Goal: Task Accomplishment & Management: Manage account settings

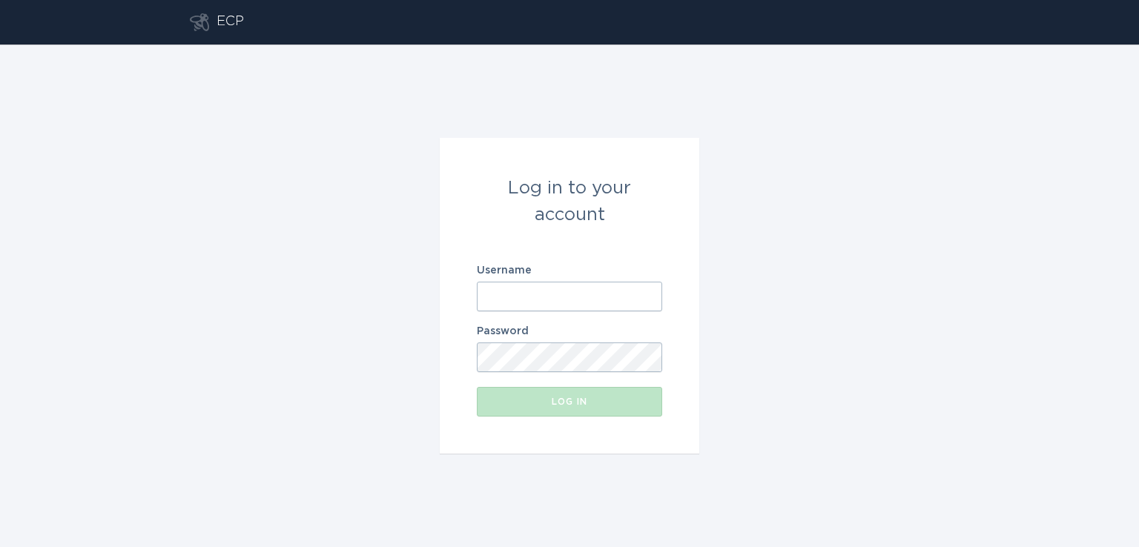
click at [563, 299] on input "Username" at bounding box center [569, 297] width 185 height 30
paste input "[EMAIL_ADDRESS][DOMAIN_NAME]"
type input "[EMAIL_ADDRESS][DOMAIN_NAME]"
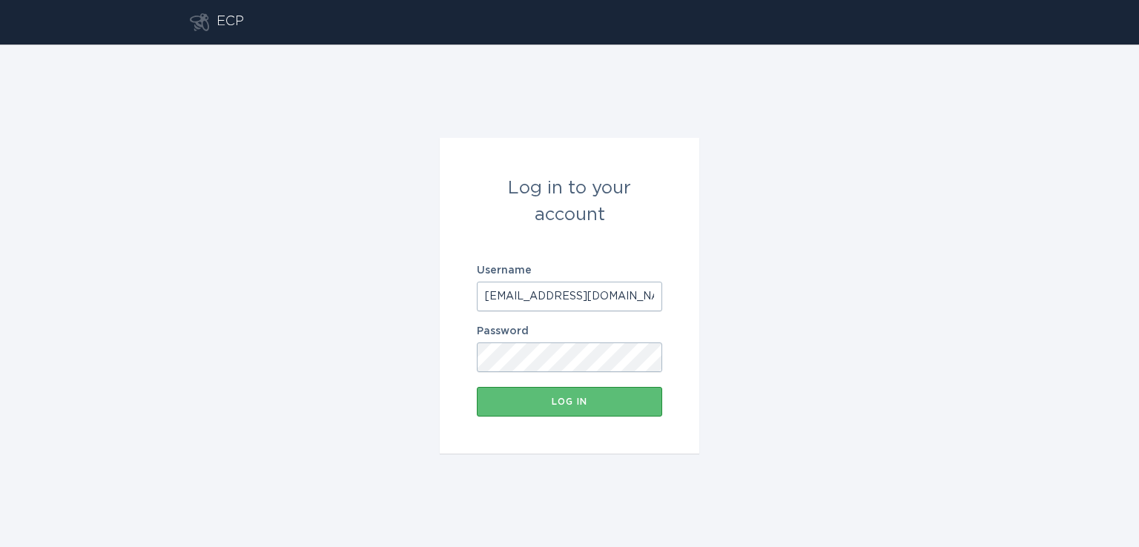
click at [477, 387] on button "Log in" at bounding box center [569, 402] width 185 height 30
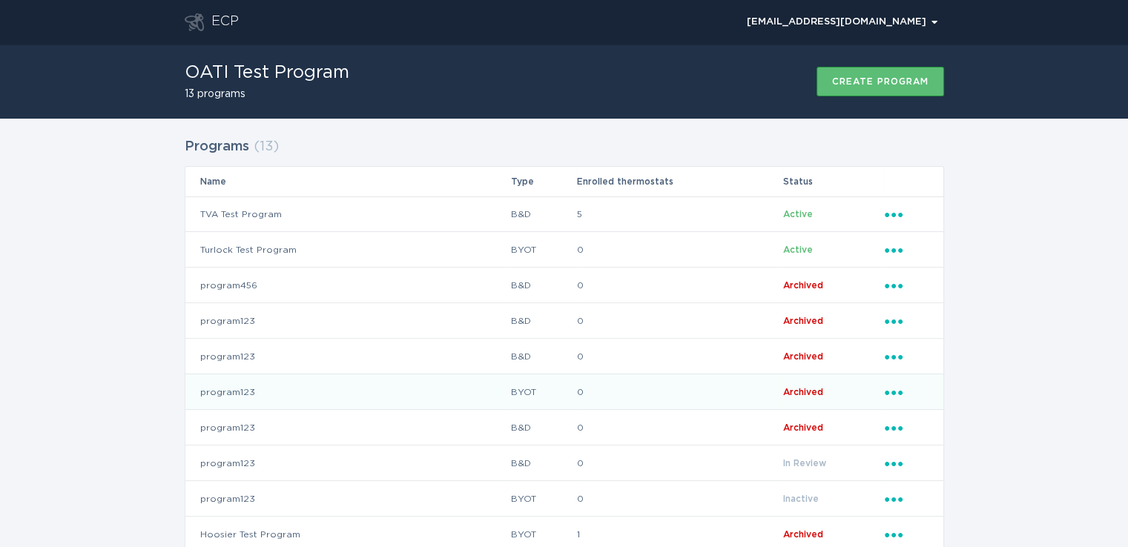
scroll to position [150, 0]
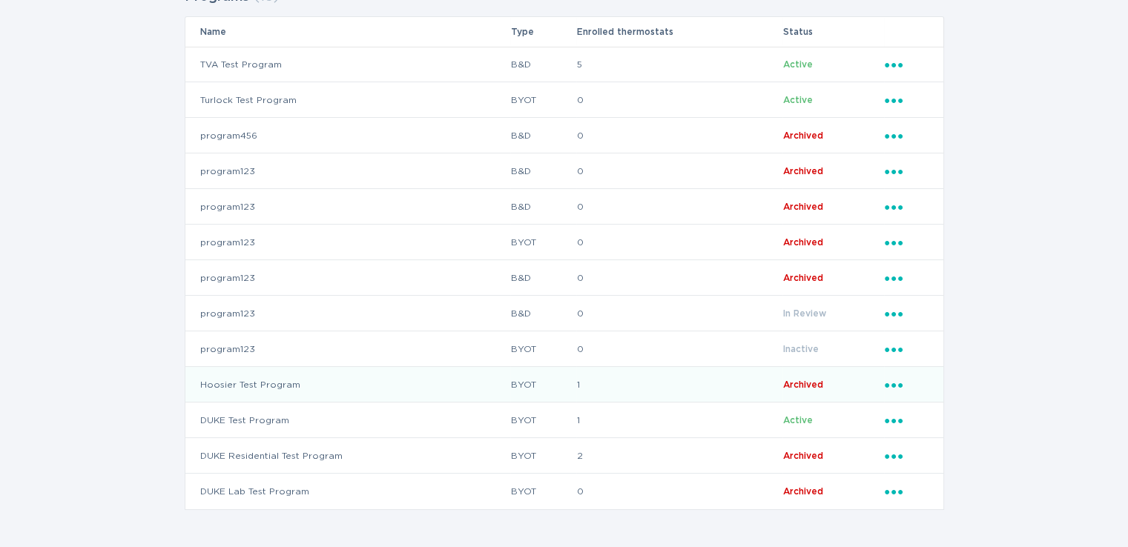
click at [368, 383] on td "Hoosier Test Program" at bounding box center [347, 385] width 325 height 36
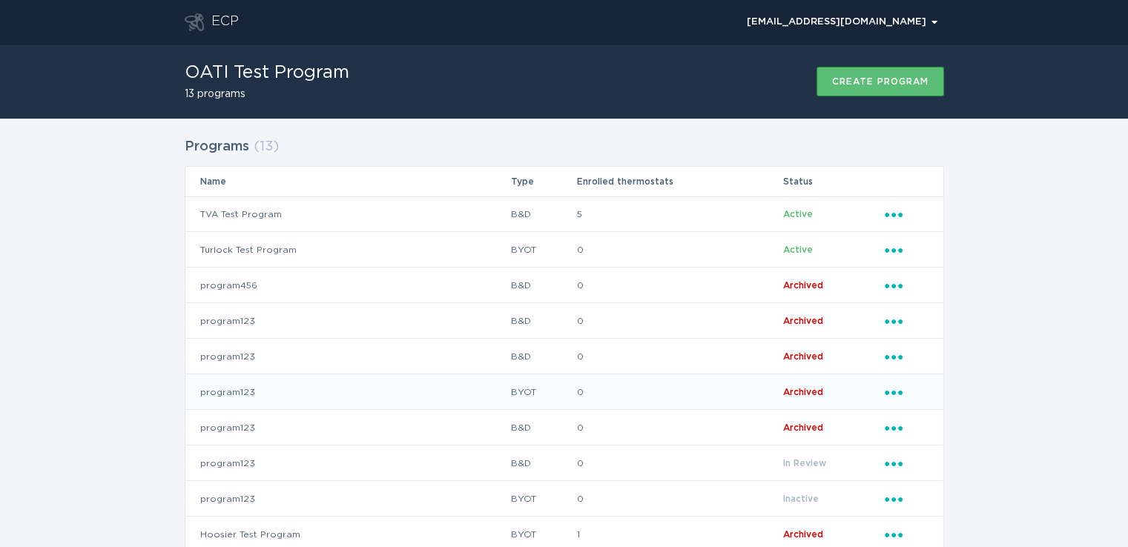
scroll to position [150, 0]
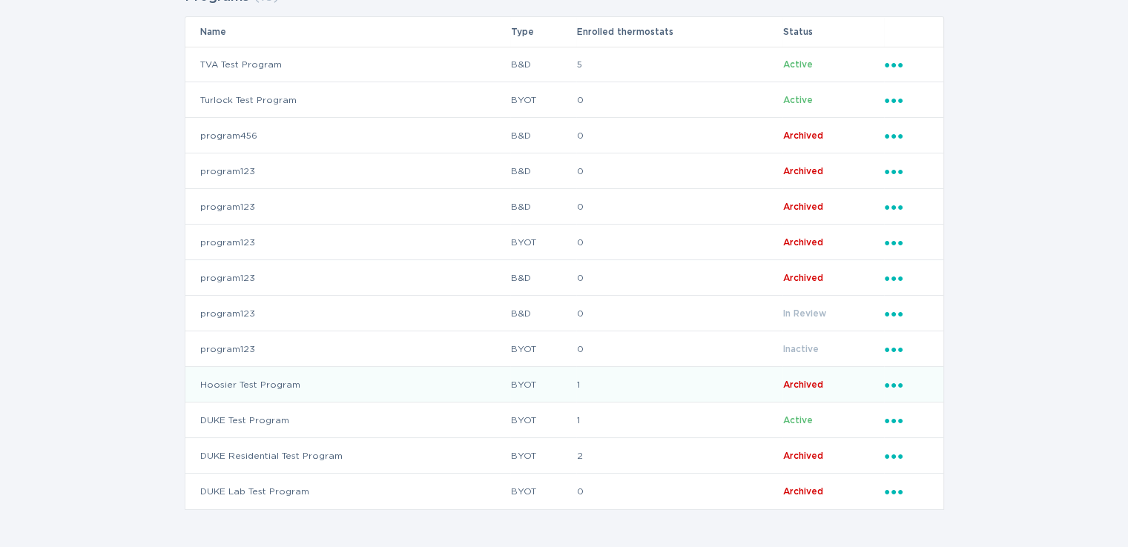
click at [893, 386] on icon "Ellipsis" at bounding box center [894, 383] width 21 height 13
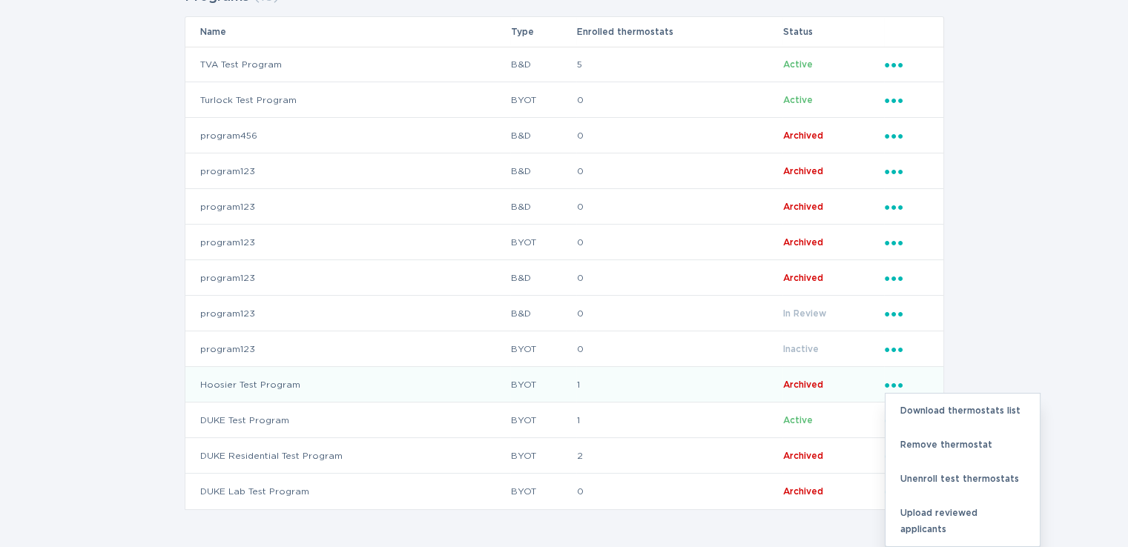
click at [466, 380] on td "Hoosier Test Program" at bounding box center [347, 385] width 325 height 36
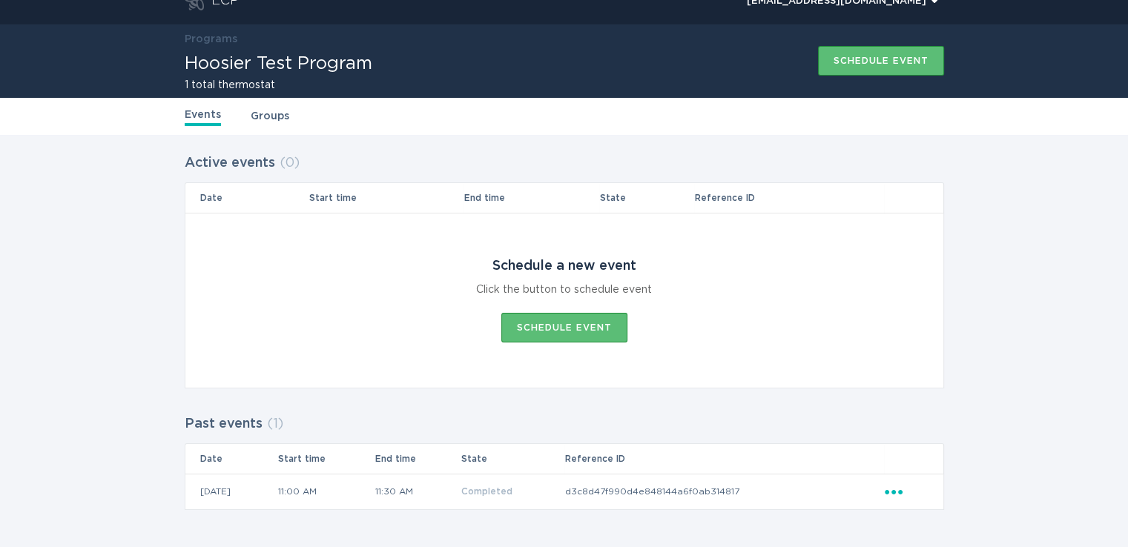
click at [259, 120] on link "Groups" at bounding box center [270, 116] width 39 height 16
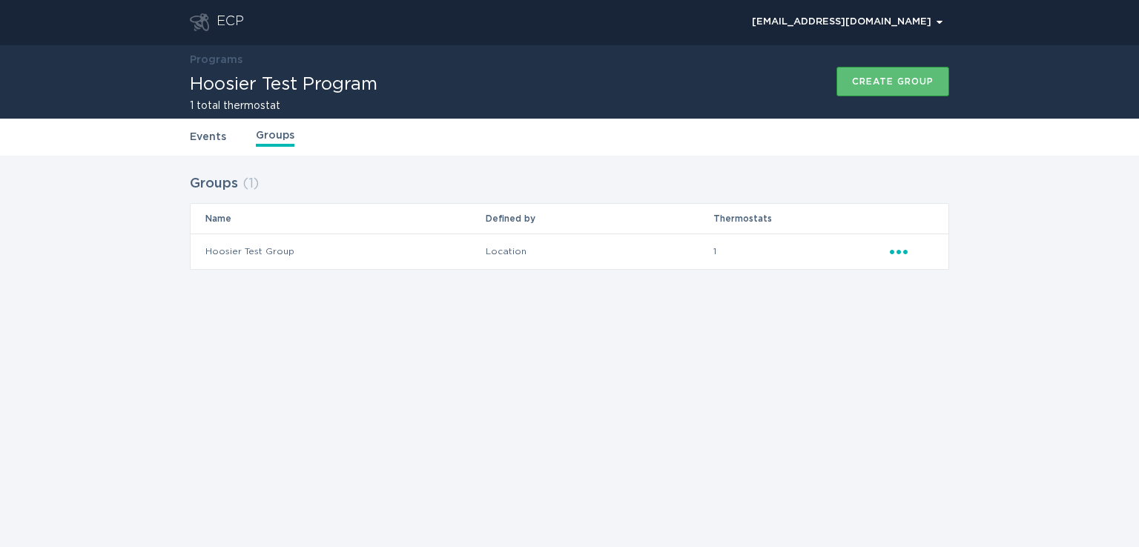
click at [906, 253] on icon "Popover menu" at bounding box center [899, 252] width 18 height 4
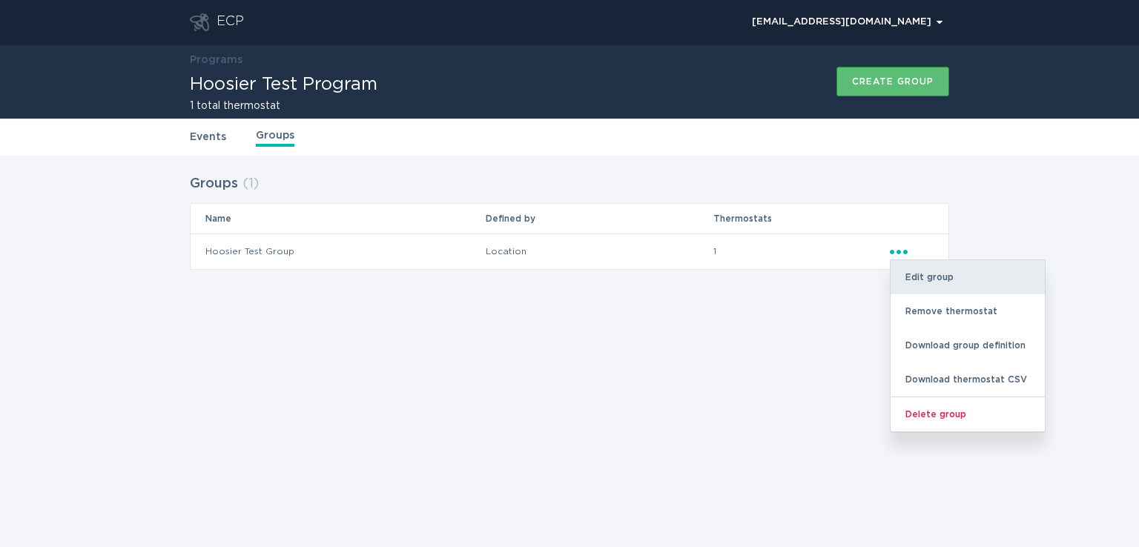
click at [933, 283] on div "Edit group" at bounding box center [967, 277] width 154 height 34
select select "location.zip"
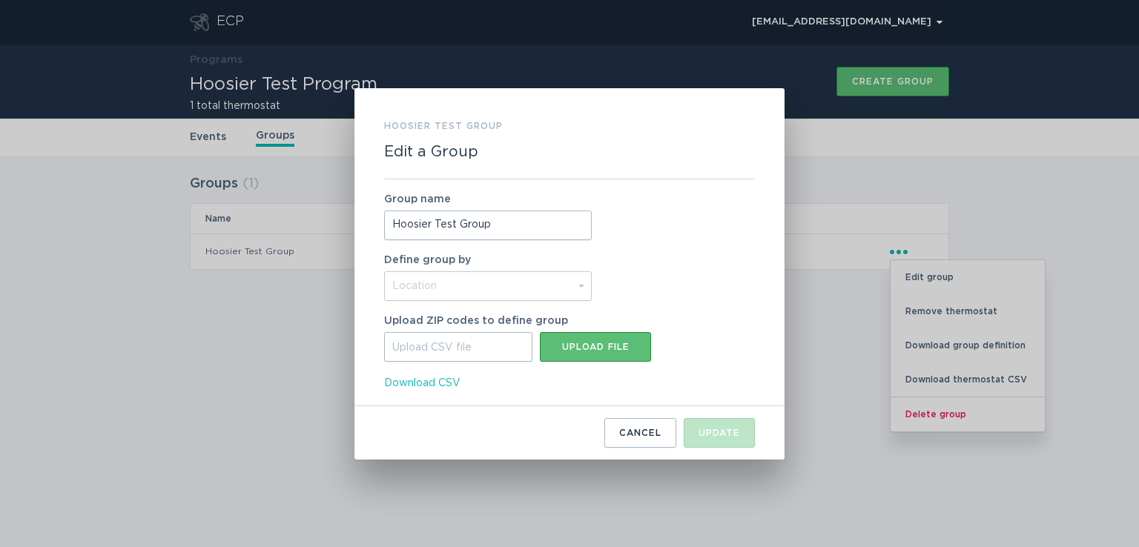
drag, startPoint x: 494, startPoint y: 223, endPoint x: 390, endPoint y: 223, distance: 103.8
click at [390, 223] on input "Hoosier Test Group" at bounding box center [488, 226] width 208 height 30
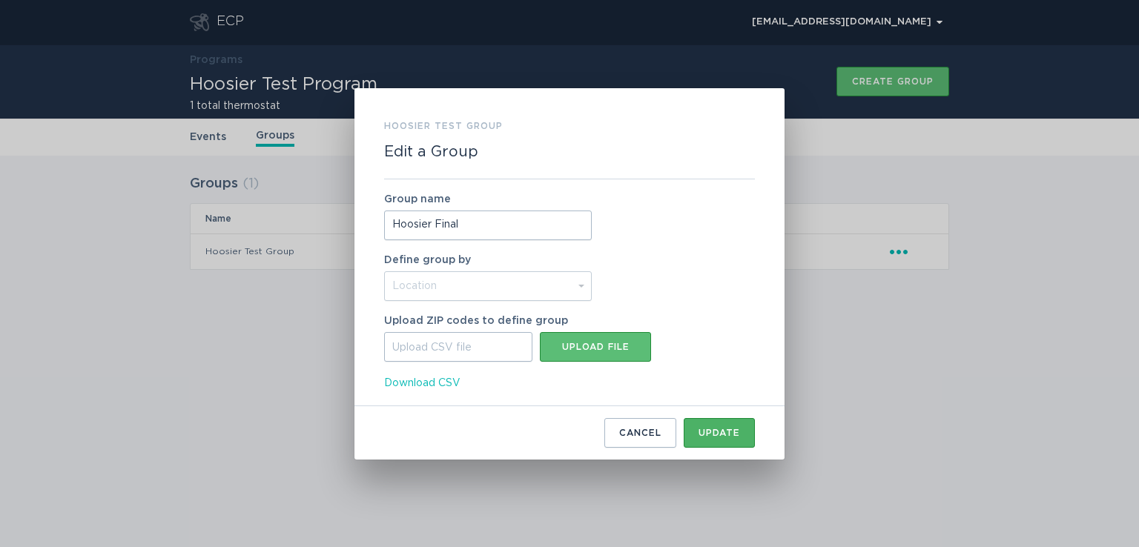
type input "Hoosier Final"
drag, startPoint x: 715, startPoint y: 436, endPoint x: 712, endPoint y: 420, distance: 15.8
click at [715, 435] on div "Update" at bounding box center [719, 432] width 42 height 9
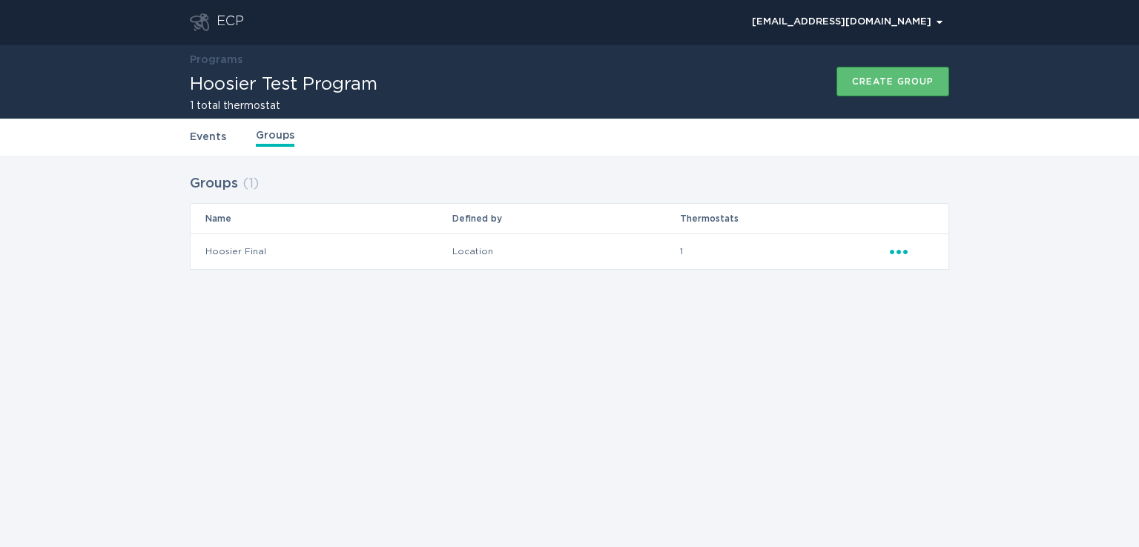
click at [898, 254] on icon "Ellipsis" at bounding box center [900, 249] width 21 height 13
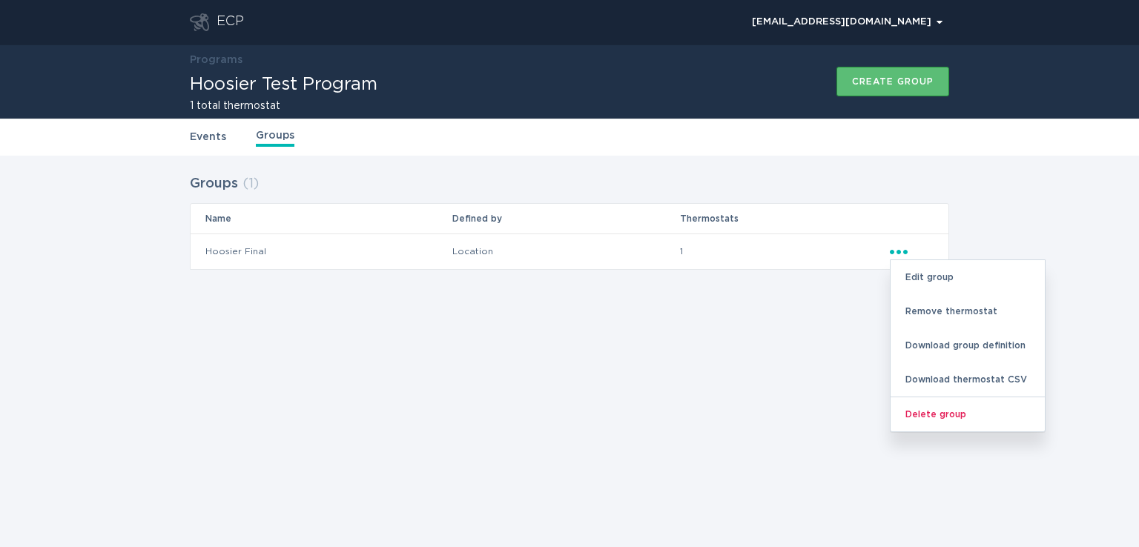
click at [655, 256] on td "Location" at bounding box center [565, 252] width 228 height 36
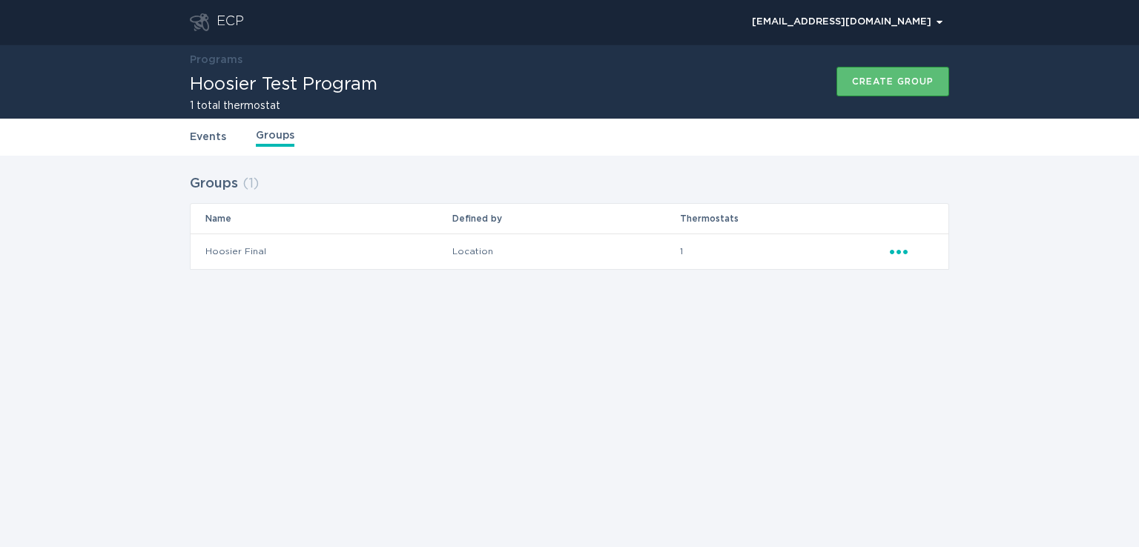
click at [229, 253] on td "Hoosier Final" at bounding box center [321, 252] width 261 height 36
click at [897, 250] on icon "Ellipsis" at bounding box center [900, 249] width 21 height 13
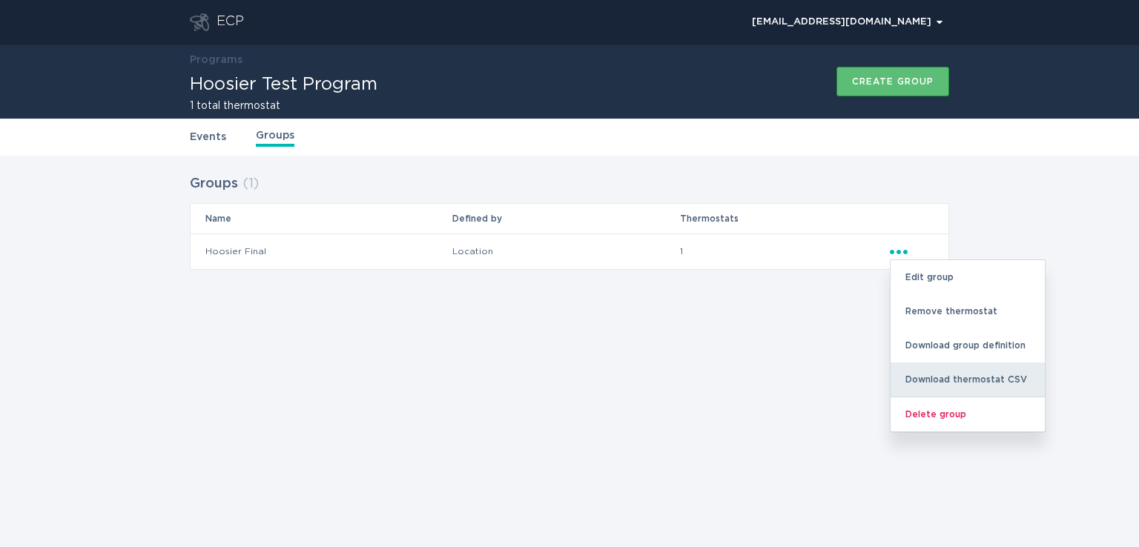
click at [936, 384] on div "Download thermostat CSV" at bounding box center [967, 380] width 154 height 34
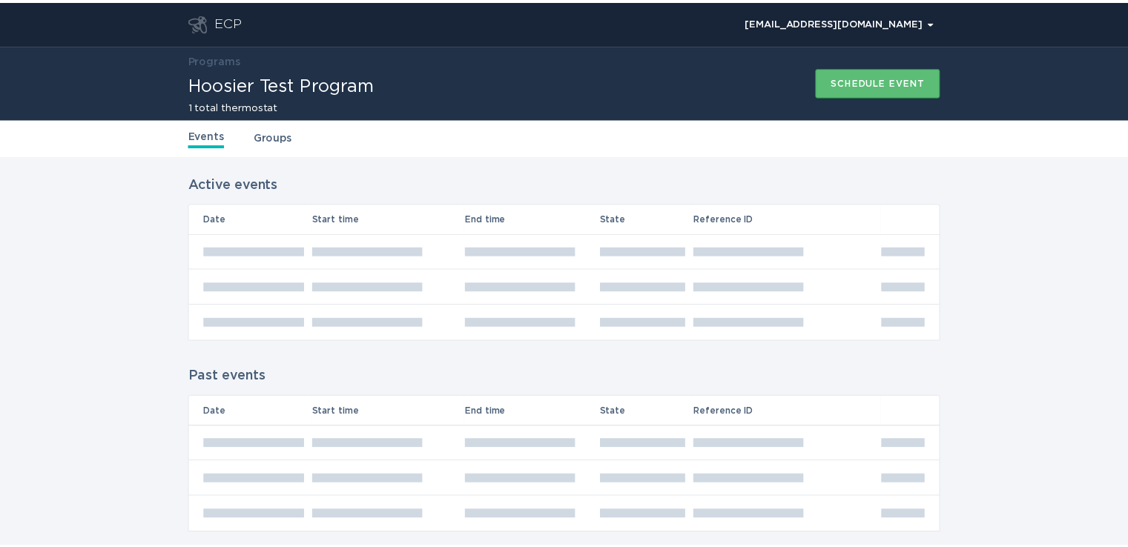
scroll to position [21, 0]
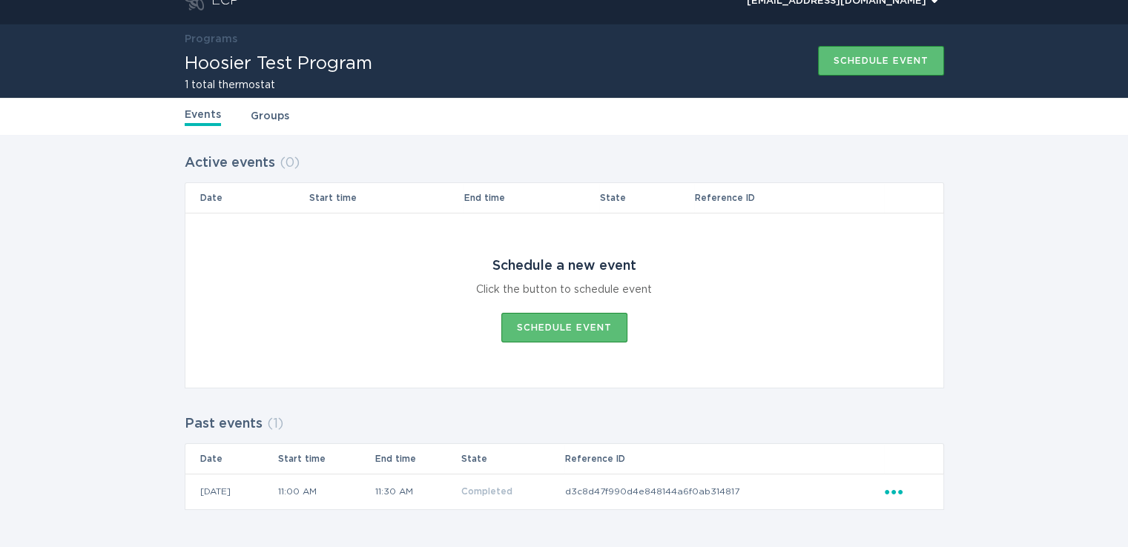
click at [881, 487] on td "d3c8d47f990d4e848144a6f0ab314817" at bounding box center [724, 492] width 320 height 36
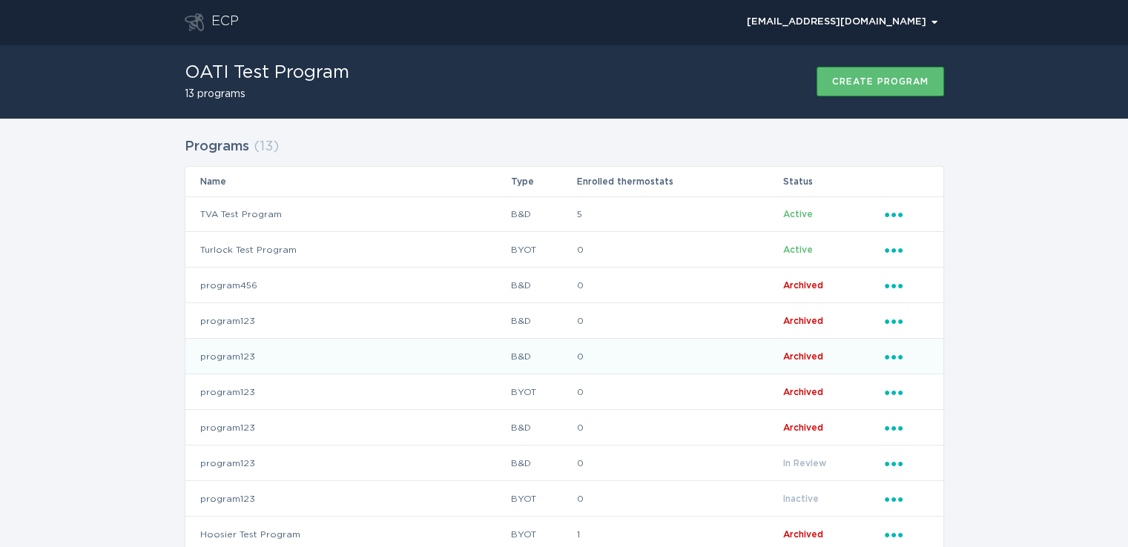
scroll to position [150, 0]
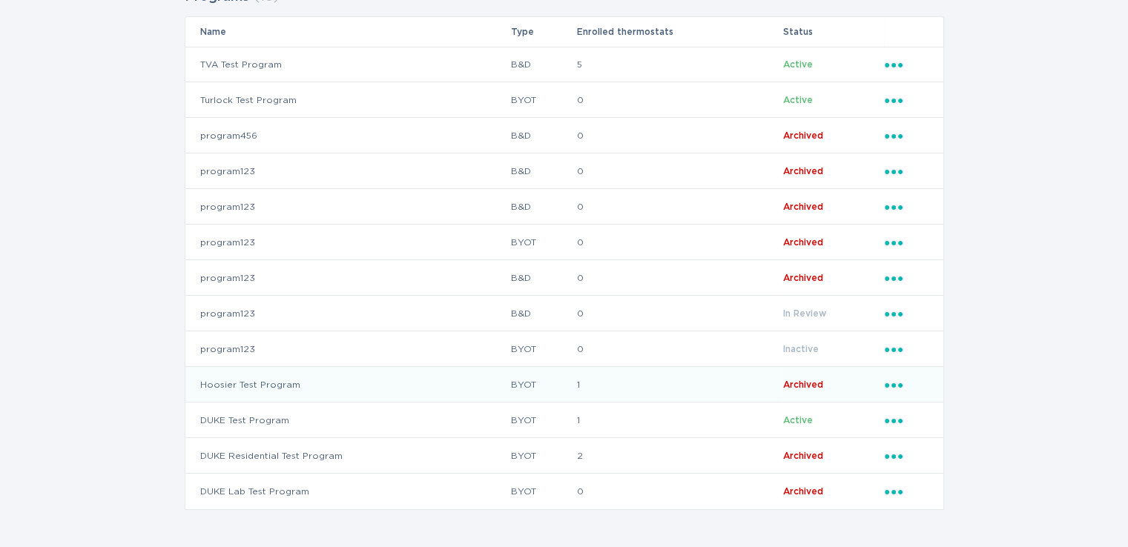
click at [797, 383] on span "Archived" at bounding box center [803, 384] width 40 height 9
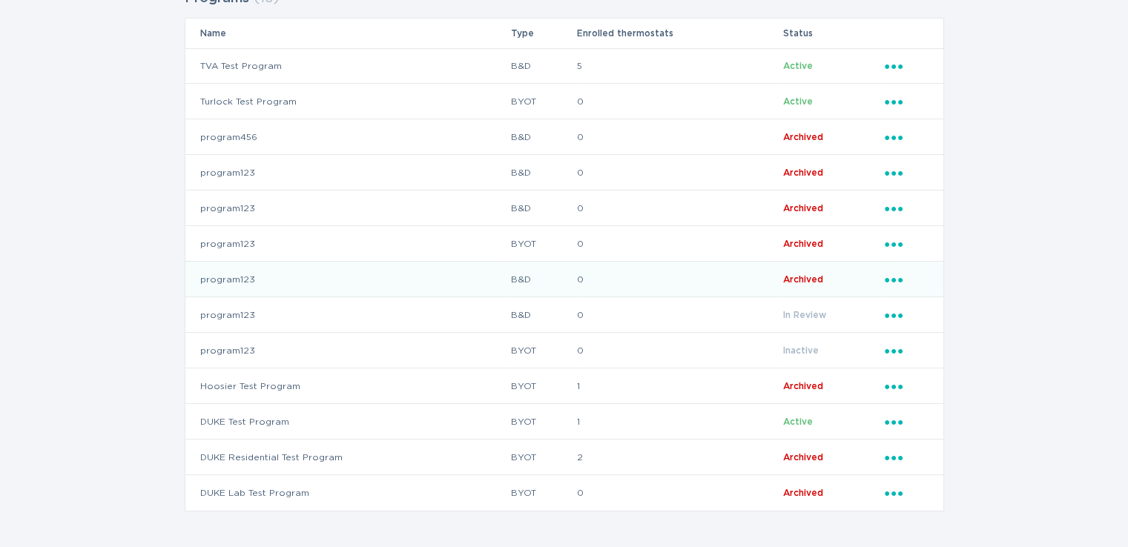
scroll to position [150, 0]
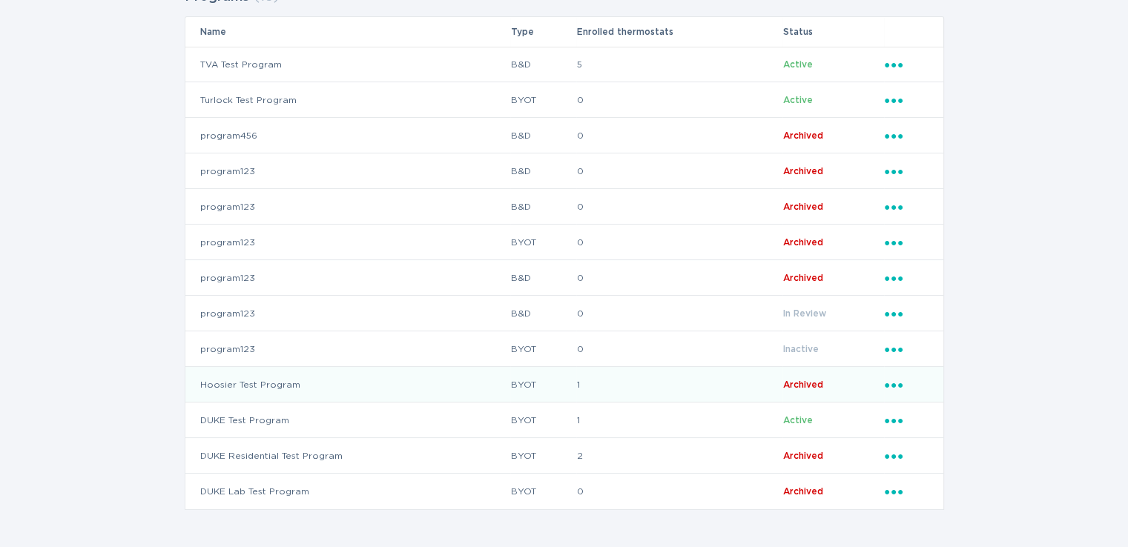
click at [893, 380] on icon "Ellipsis" at bounding box center [894, 383] width 21 height 13
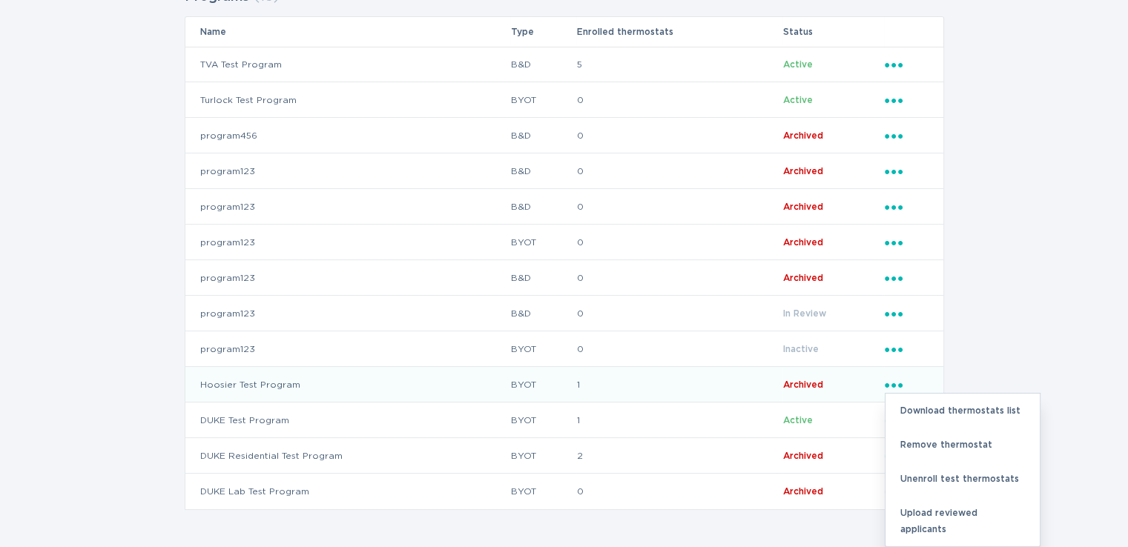
click at [241, 391] on td "Hoosier Test Program" at bounding box center [347, 385] width 325 height 36
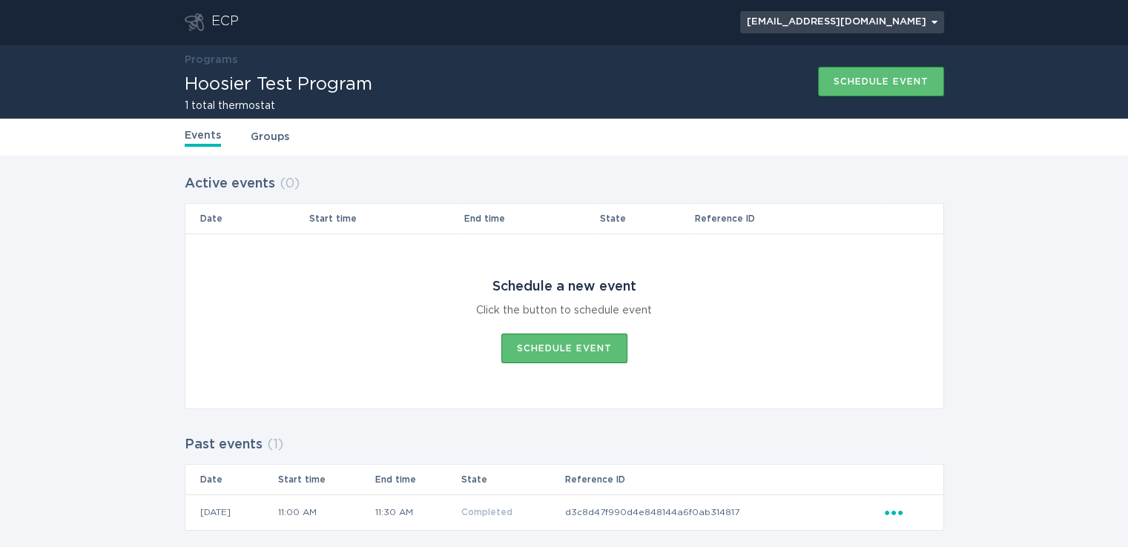
click at [894, 24] on div "[EMAIL_ADDRESS][DOMAIN_NAME] Chevron" at bounding box center [842, 22] width 191 height 9
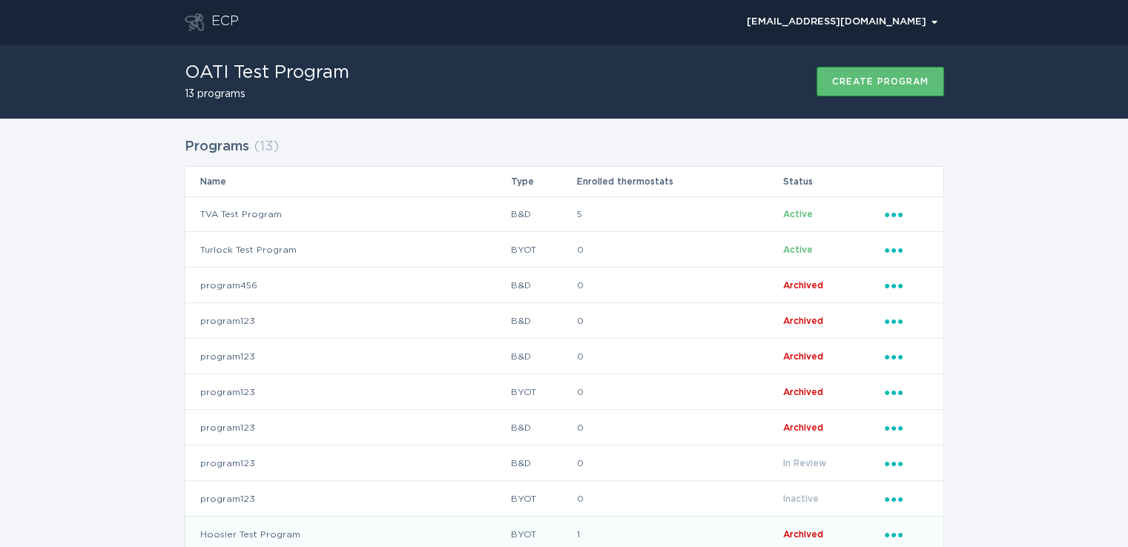
scroll to position [150, 0]
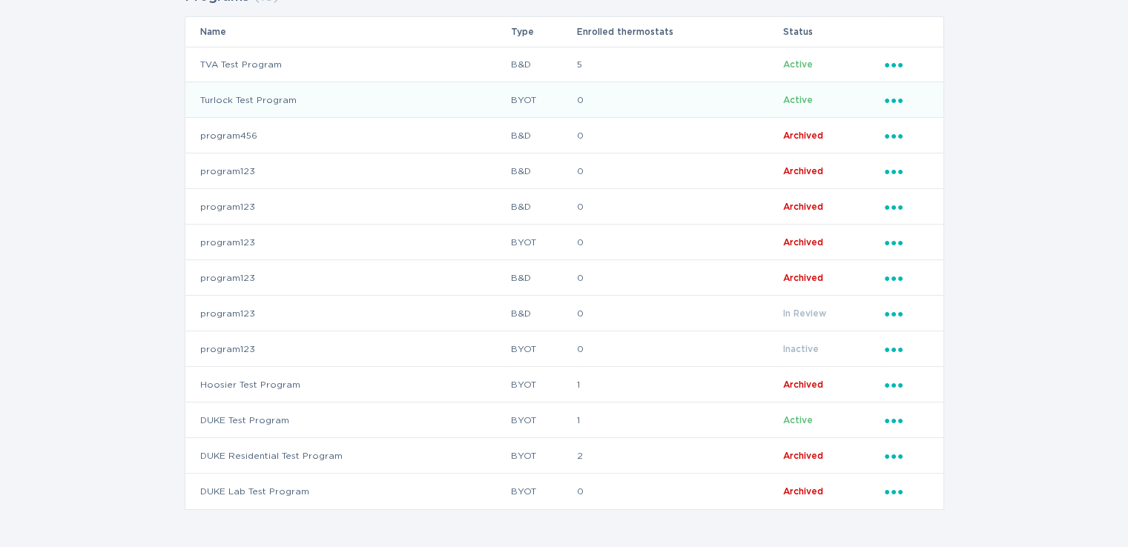
click at [798, 96] on span "Active" at bounding box center [798, 100] width 30 height 9
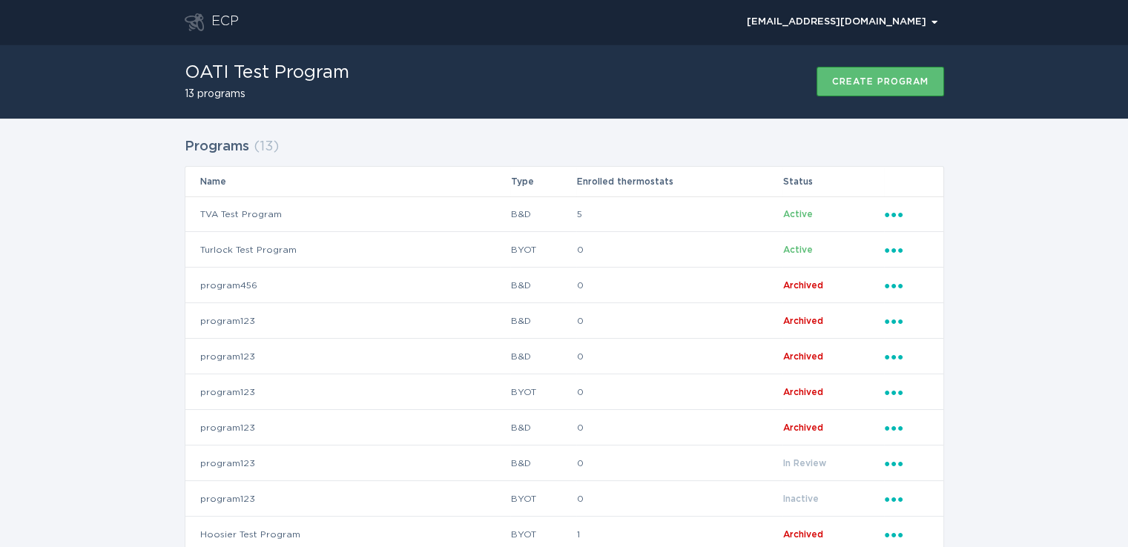
scroll to position [150, 0]
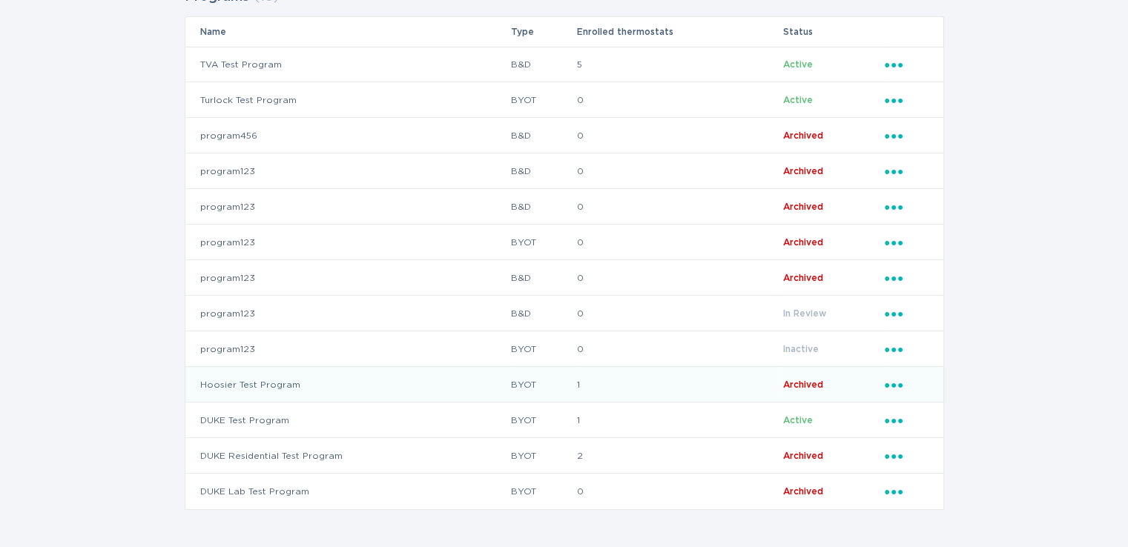
click at [268, 387] on td "Hoosier Test Program" at bounding box center [347, 385] width 325 height 36
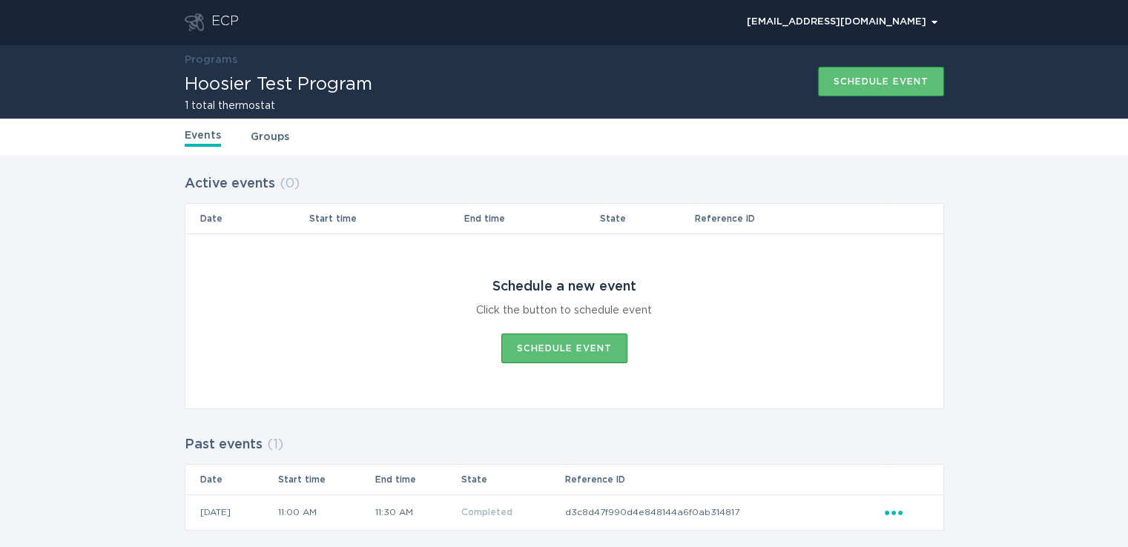
click at [713, 218] on th "Reference ID" at bounding box center [789, 219] width 190 height 30
click at [258, 142] on link "Groups" at bounding box center [270, 137] width 39 height 16
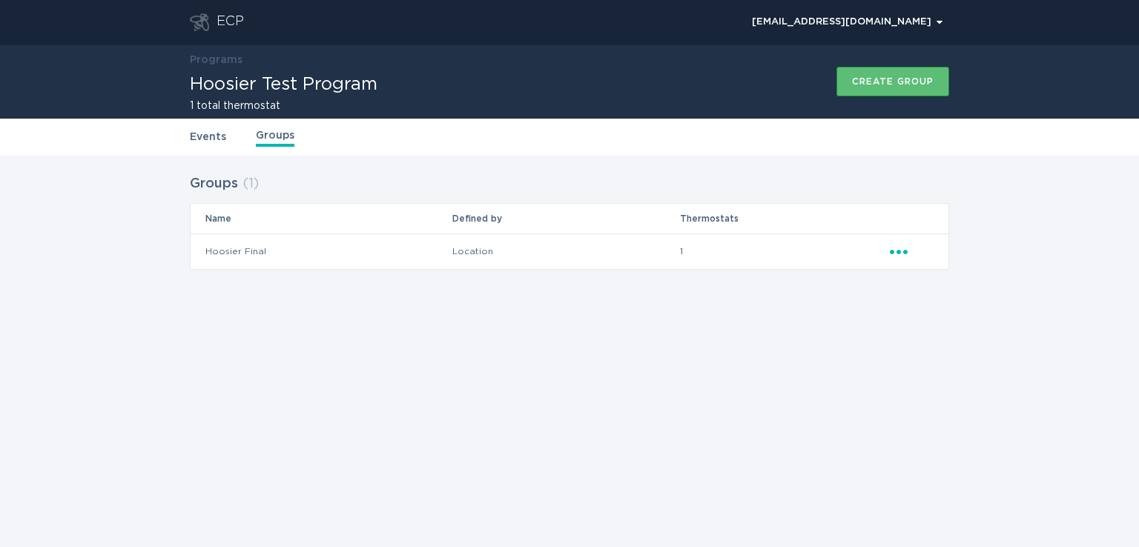
click at [914, 243] on div "Ellipsis" at bounding box center [912, 251] width 44 height 16
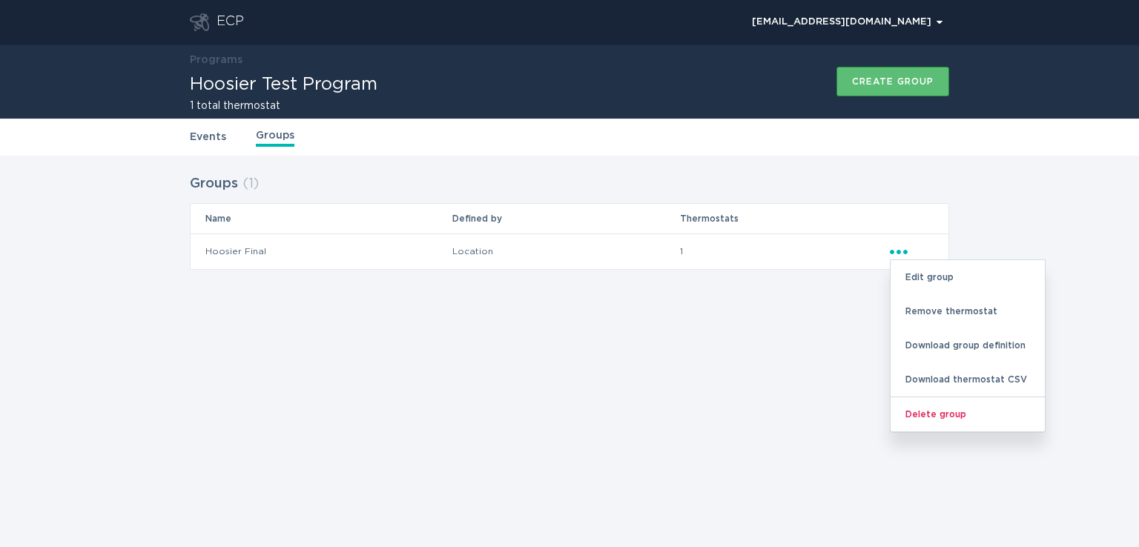
click at [893, 248] on icon "Ellipsis" at bounding box center [900, 249] width 21 height 13
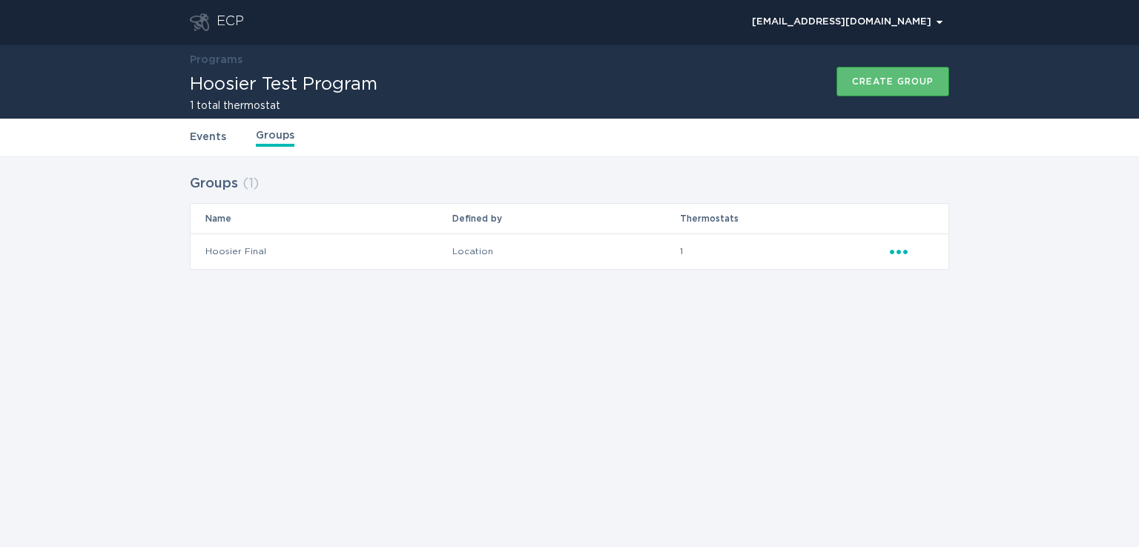
click at [897, 255] on icon "Ellipsis" at bounding box center [900, 249] width 21 height 13
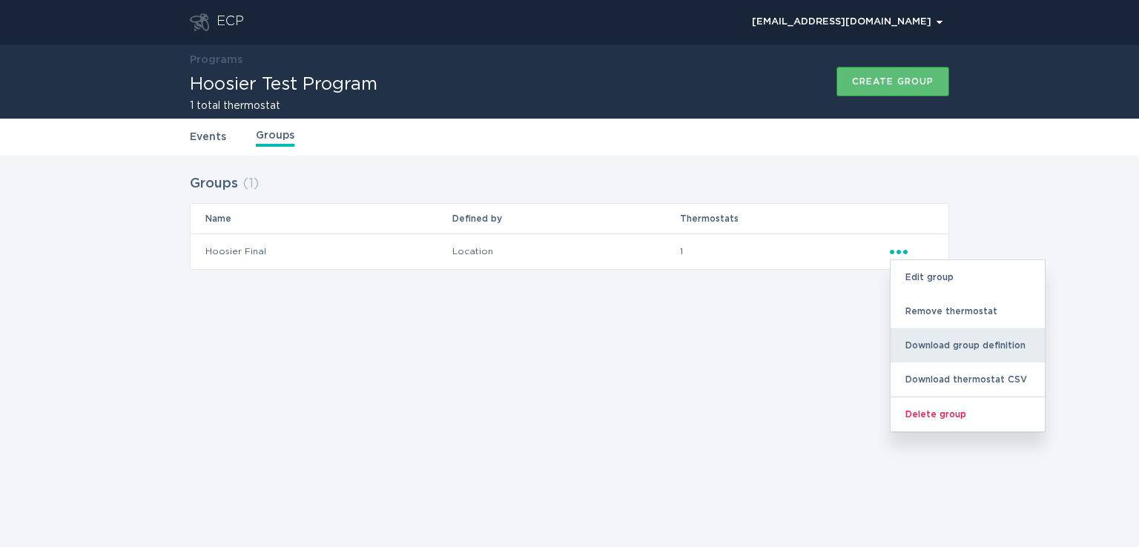
click at [931, 345] on div "Download group definition" at bounding box center [967, 345] width 154 height 34
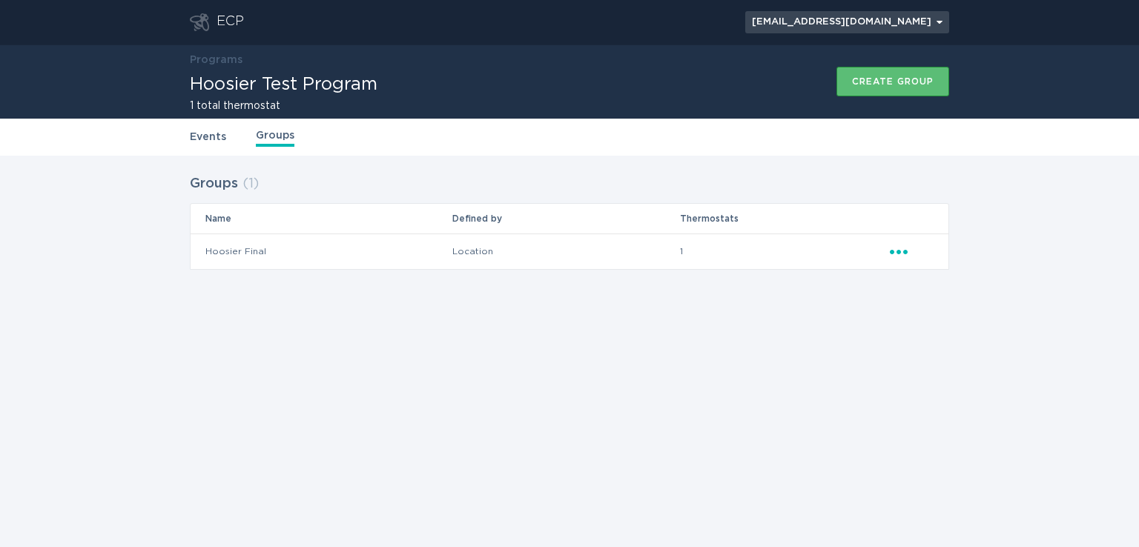
click at [936, 21] on icon "Open user account details" at bounding box center [939, 22] width 6 height 3
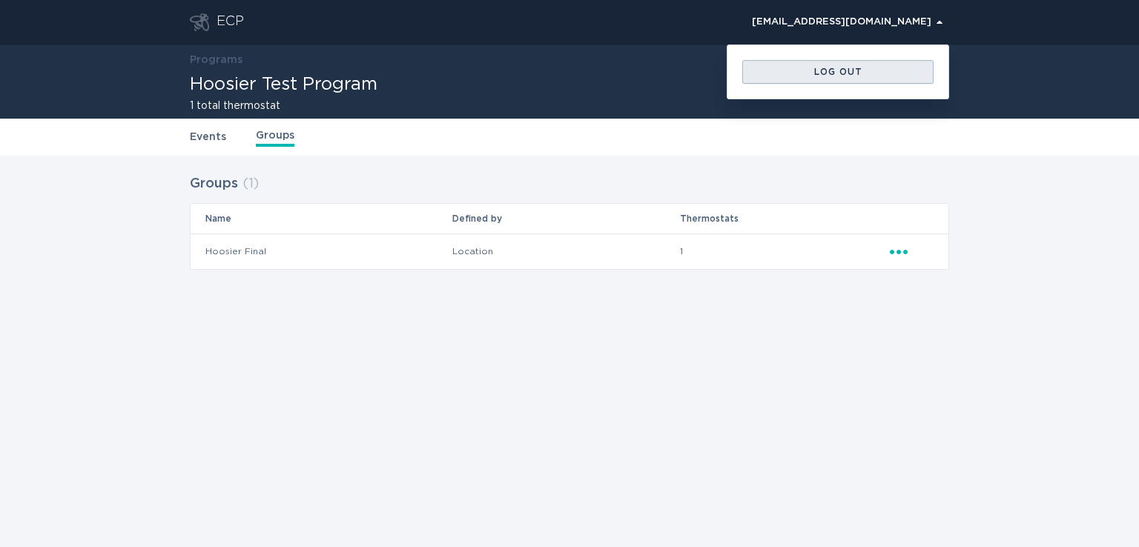
click at [844, 72] on div "Log out" at bounding box center [837, 71] width 176 height 9
